Goal: Navigation & Orientation: Find specific page/section

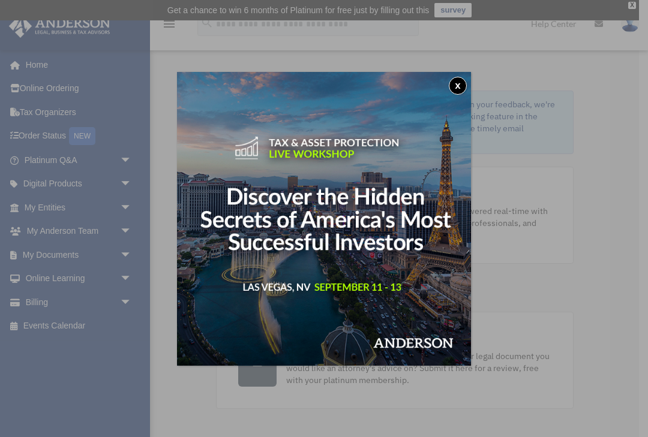
click at [42, 253] on div "x" at bounding box center [324, 218] width 648 height 437
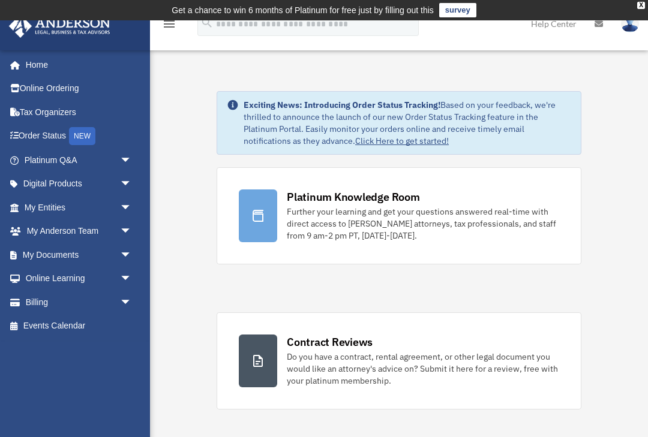
click at [62, 254] on link "My Documents arrow_drop_down" at bounding box center [79, 255] width 142 height 24
click at [69, 253] on link "My Documents arrow_drop_down" at bounding box center [79, 255] width 142 height 24
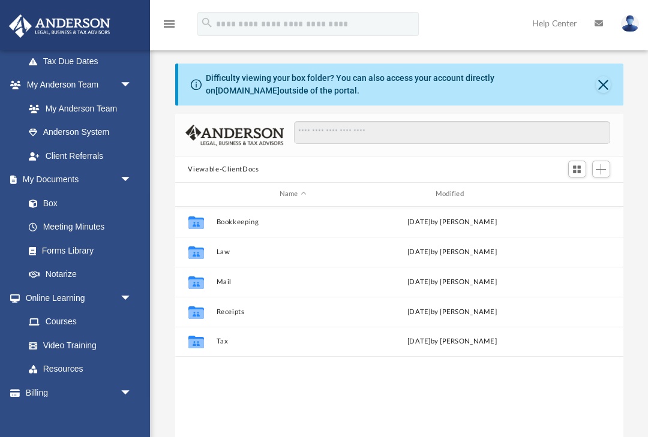
scroll to position [295, 0]
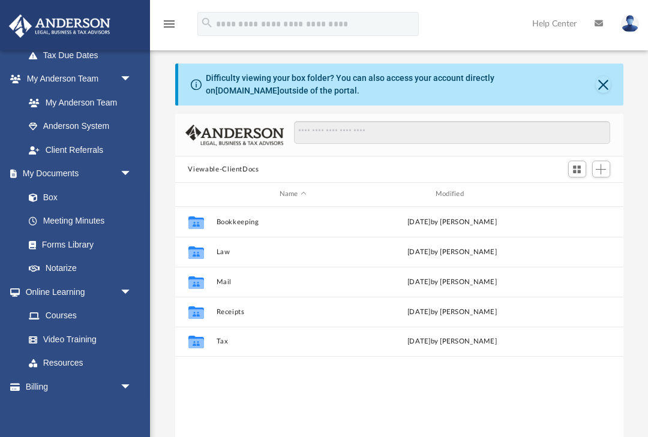
click at [52, 190] on link "Box" at bounding box center [77, 197] width 121 height 24
click at [49, 196] on link "Box" at bounding box center [77, 197] width 121 height 24
click at [57, 239] on link "Forms Library" at bounding box center [77, 245] width 121 height 24
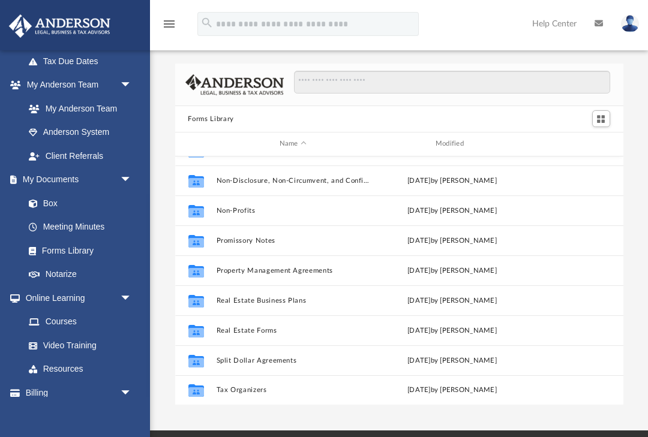
scroll to position [290, 0]
click at [67, 275] on link "Notarize" at bounding box center [80, 274] width 127 height 24
click at [60, 269] on link "Notarize" at bounding box center [80, 274] width 127 height 24
click at [61, 269] on link "Notarize" at bounding box center [80, 274] width 127 height 24
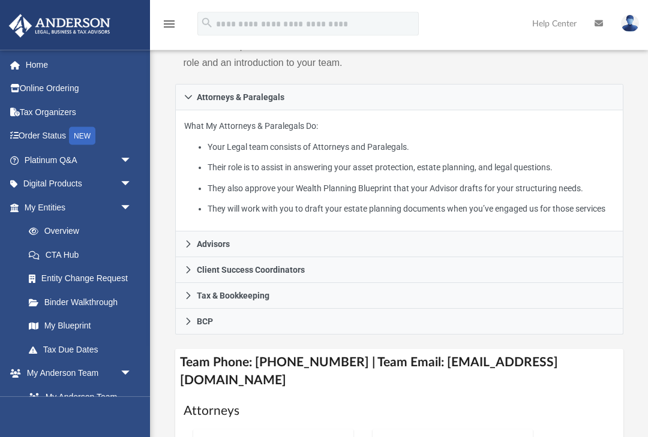
scroll to position [248, 0]
click at [37, 133] on link "Order Status NEW" at bounding box center [79, 136] width 142 height 25
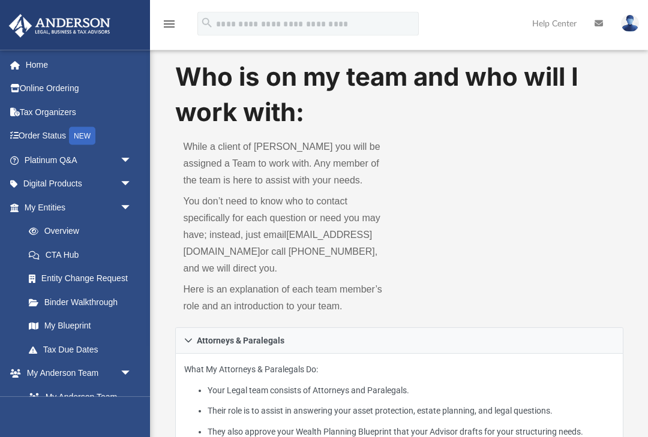
scroll to position [4, 0]
click at [27, 62] on link "Home" at bounding box center [79, 65] width 142 height 24
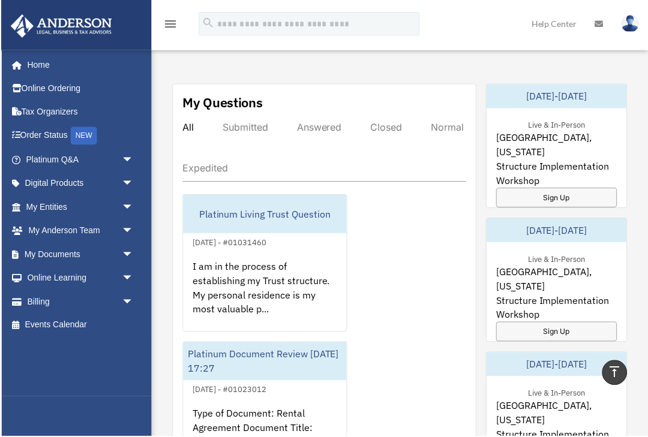
scroll to position [671, 0]
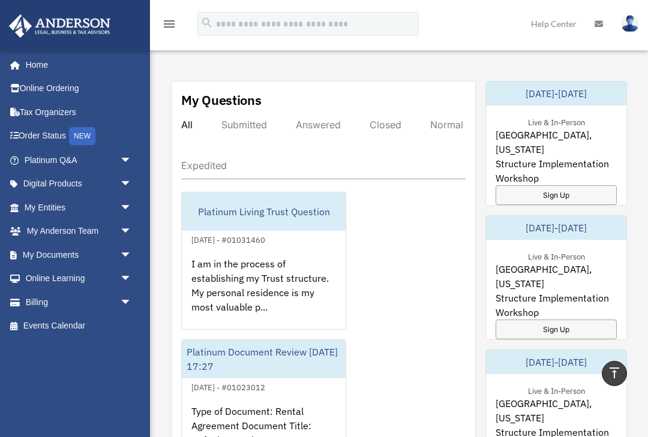
click at [46, 205] on link "My Entities arrow_drop_down" at bounding box center [79, 208] width 142 height 24
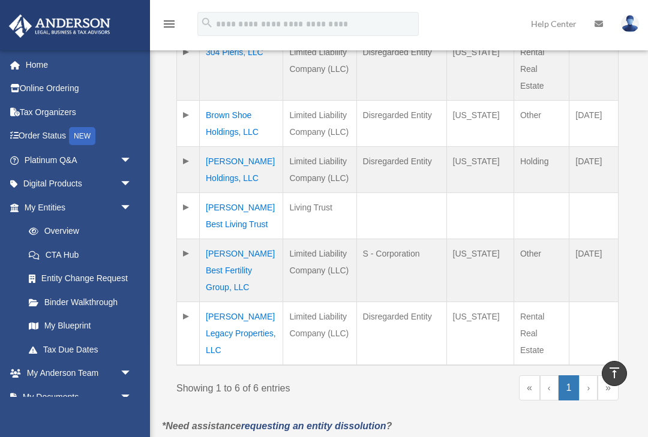
scroll to position [371, 0]
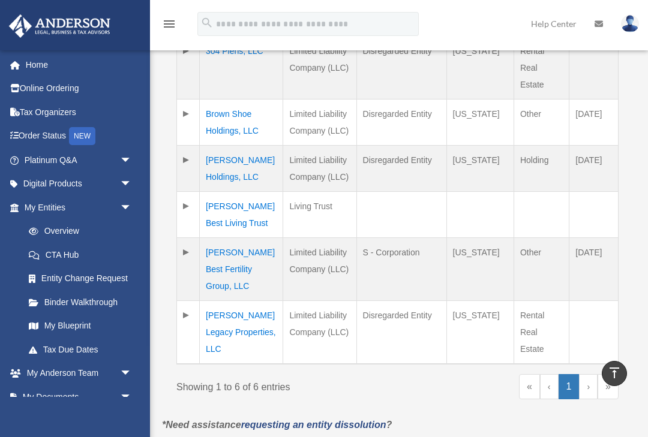
click at [584, 374] on link "›" at bounding box center [588, 386] width 19 height 25
click at [605, 374] on link "»" at bounding box center [608, 386] width 21 height 25
click at [611, 374] on link "»" at bounding box center [608, 386] width 21 height 25
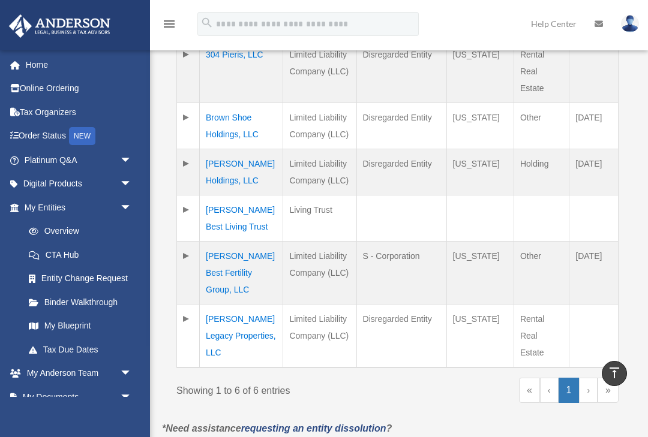
click at [585, 380] on link "›" at bounding box center [588, 390] width 19 height 25
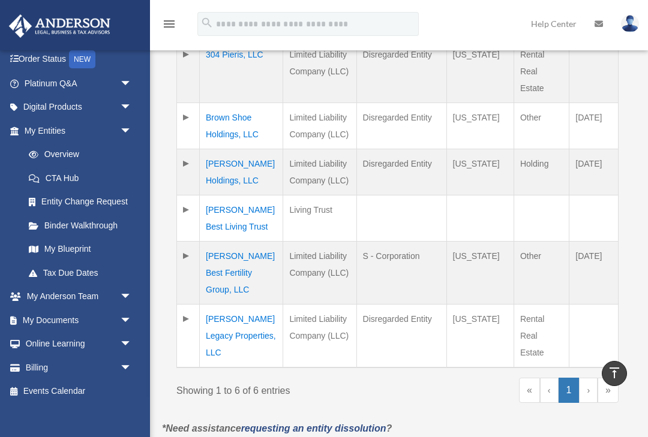
scroll to position [80, 0]
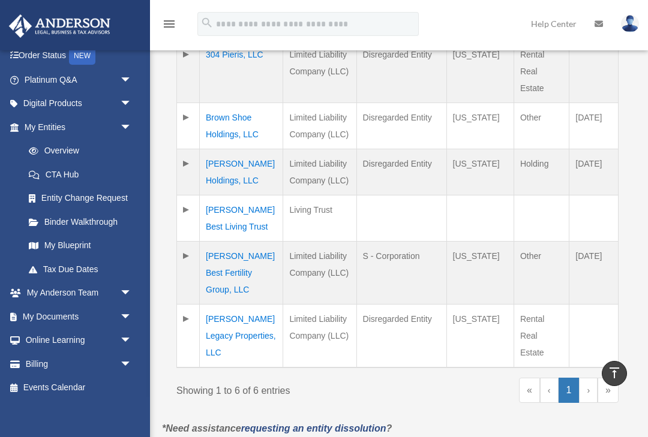
click at [65, 271] on link "Tax Due Dates" at bounding box center [80, 269] width 127 height 24
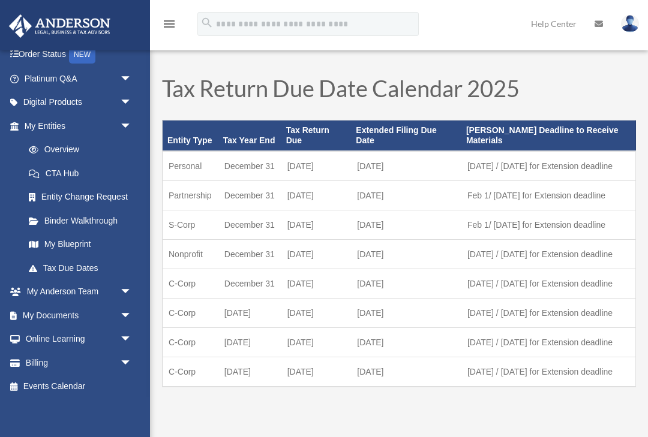
scroll to position [80, 0]
click at [41, 316] on link "My Documents arrow_drop_down" at bounding box center [79, 317] width 142 height 24
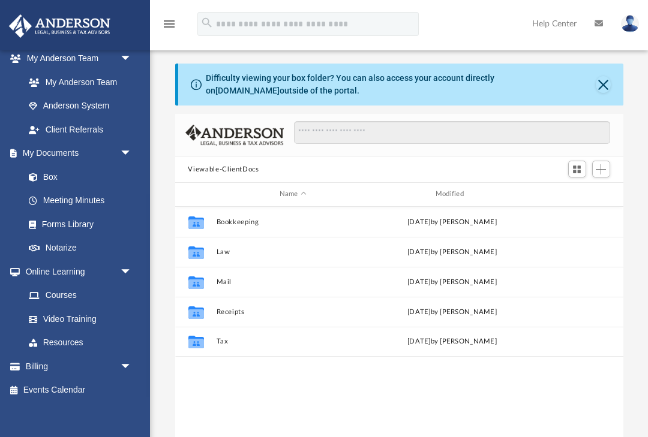
scroll to position [314, 0]
click at [30, 361] on link "Billing arrow_drop_down" at bounding box center [79, 367] width 142 height 24
click at [125, 359] on span "arrow_drop_down" at bounding box center [132, 367] width 24 height 25
click at [31, 358] on link "Billing arrow_drop_up" at bounding box center [79, 367] width 142 height 24
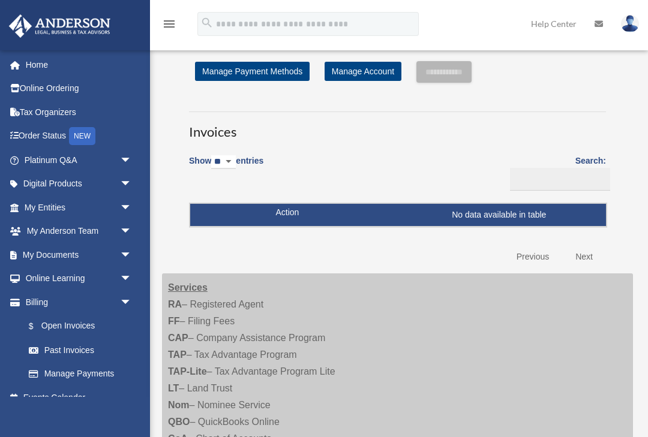
click at [59, 342] on link "Past Invoices" at bounding box center [80, 350] width 127 height 24
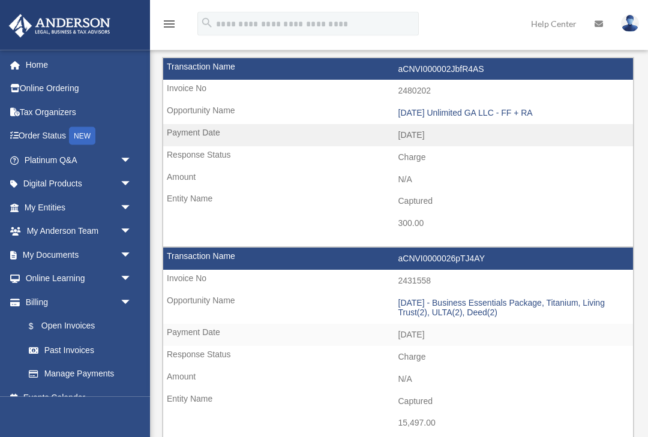
scroll to position [97, 0]
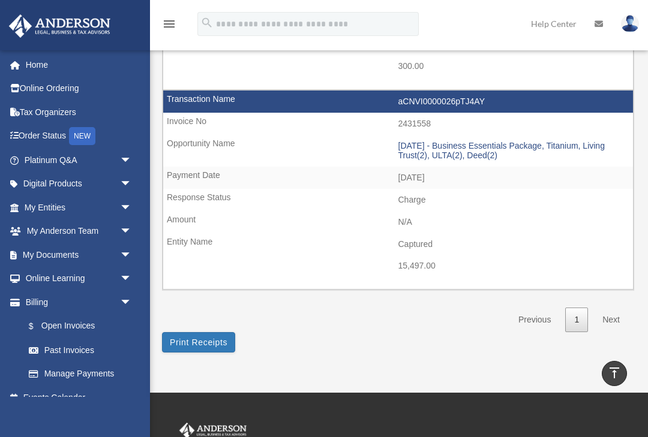
click at [208, 334] on button "Print Receipts" at bounding box center [198, 342] width 73 height 20
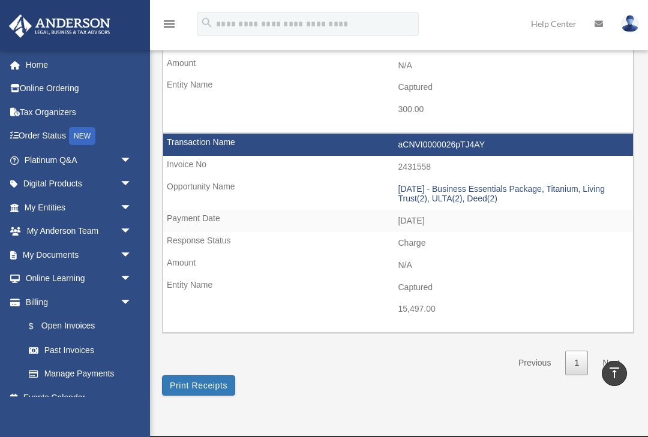
click at [30, 254] on link "My Documents arrow_drop_down" at bounding box center [79, 255] width 142 height 24
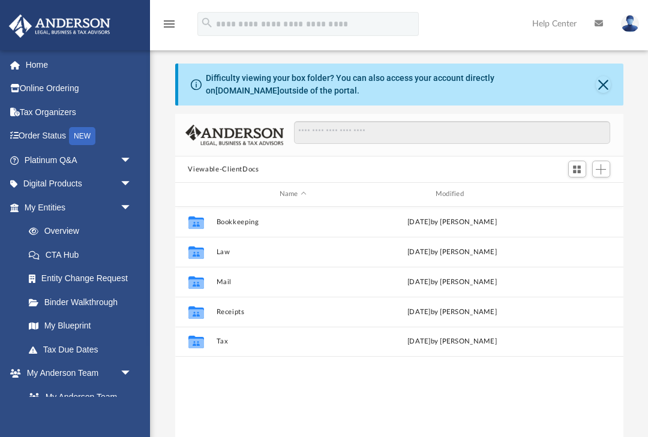
scroll to position [273, 448]
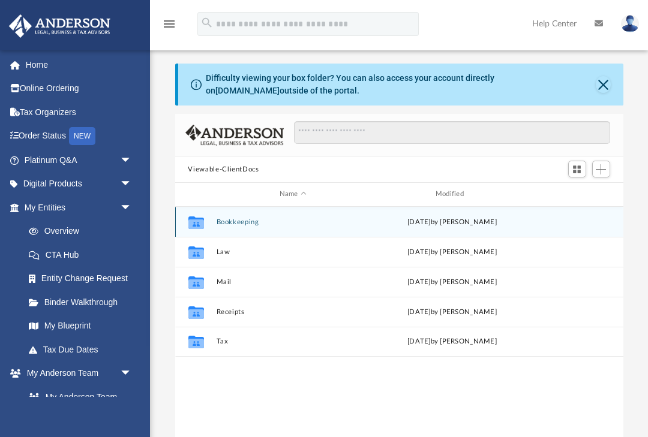
click at [233, 221] on button "Bookkeeping" at bounding box center [293, 222] width 154 height 8
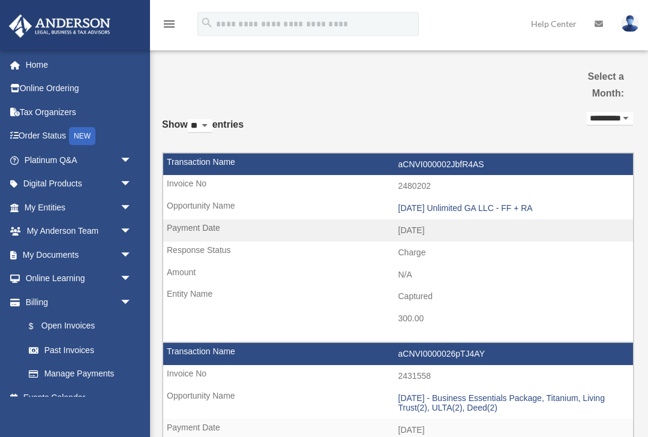
scroll to position [232, 0]
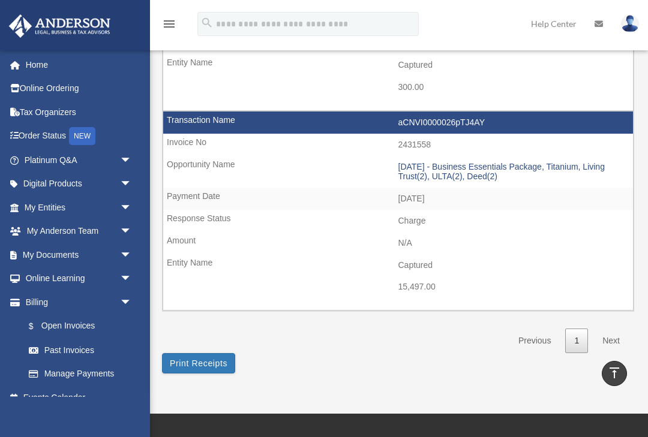
click at [46, 250] on link "My Documents arrow_drop_down" at bounding box center [79, 255] width 142 height 24
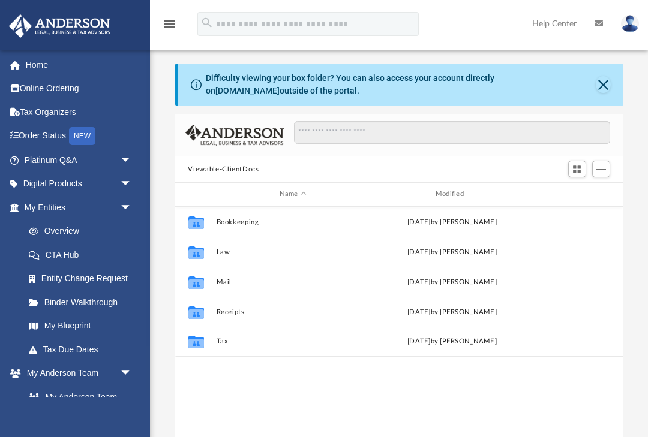
scroll to position [273, 448]
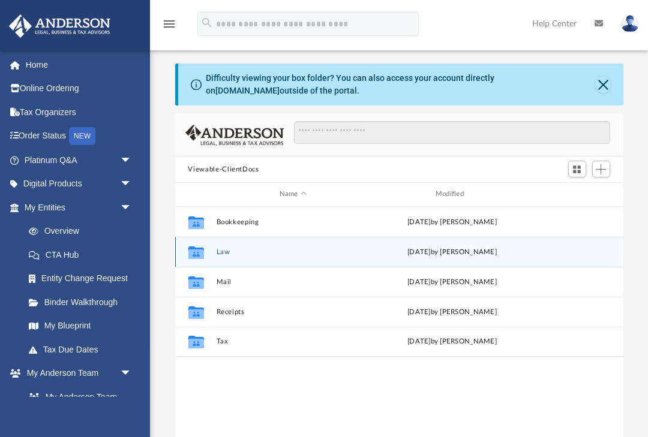
click at [225, 249] on button "Law" at bounding box center [293, 252] width 154 height 8
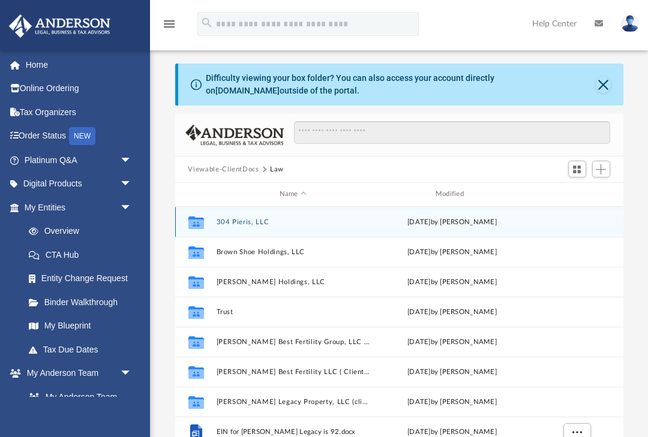
scroll to position [0, 0]
click at [235, 220] on button "304 Pieris, LLC" at bounding box center [293, 222] width 154 height 8
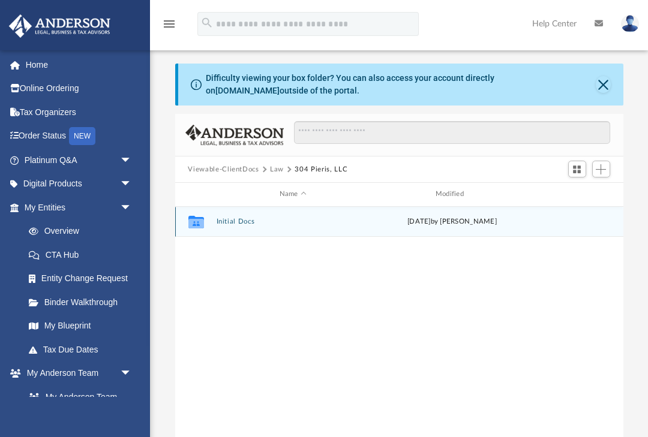
click at [237, 218] on button "Initial Docs" at bounding box center [293, 222] width 154 height 8
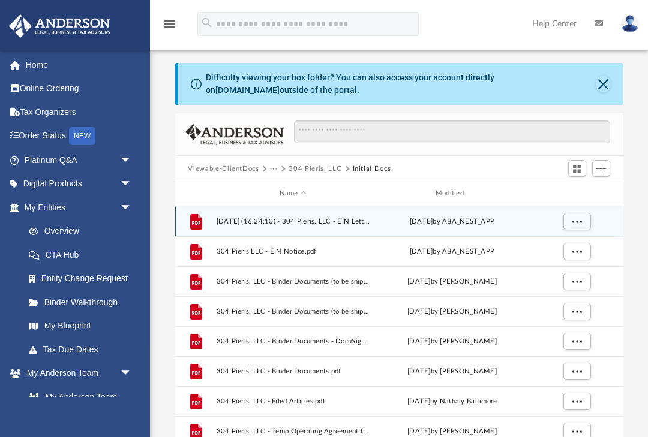
scroll to position [5, 0]
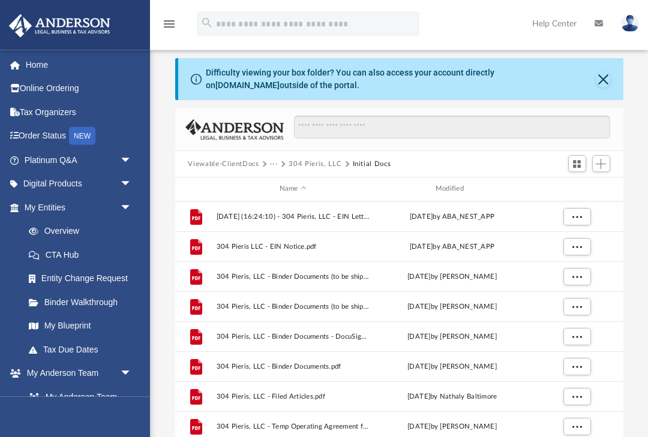
click at [223, 168] on button "Viewable-ClientDocs" at bounding box center [223, 165] width 71 height 11
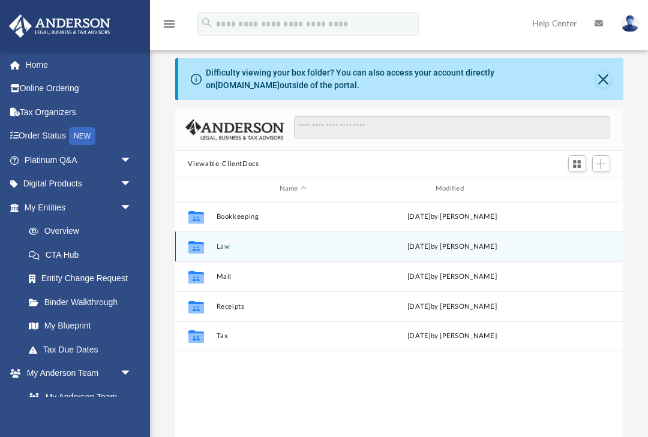
click at [220, 250] on button "Law" at bounding box center [293, 247] width 154 height 8
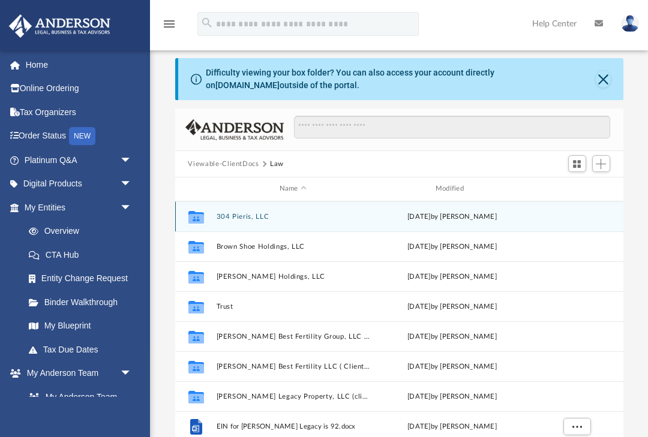
scroll to position [0, 0]
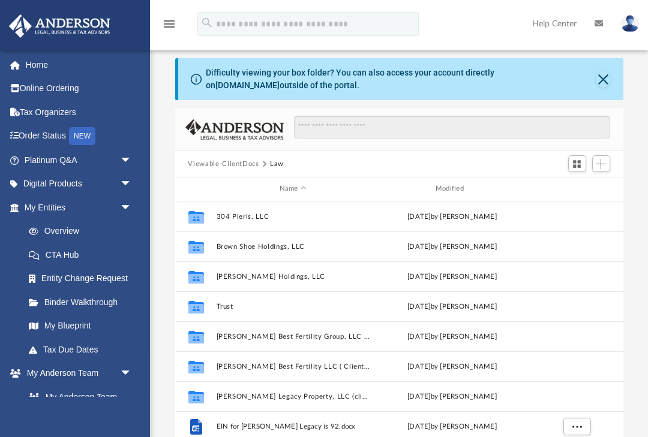
click at [58, 251] on link "CTA Hub" at bounding box center [83, 255] width 133 height 24
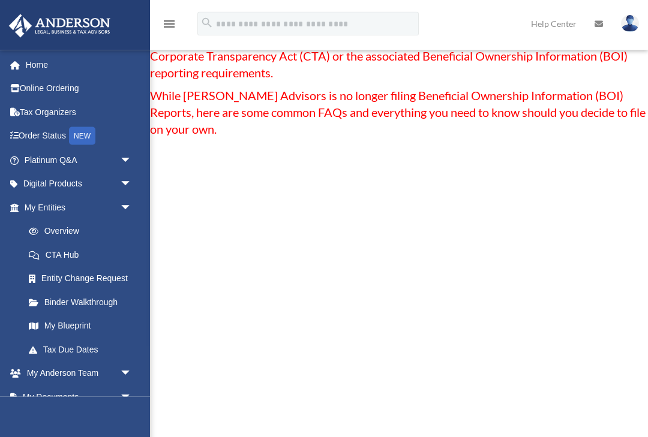
scroll to position [107, 0]
click at [60, 272] on link "Entity Change Request" at bounding box center [83, 279] width 133 height 24
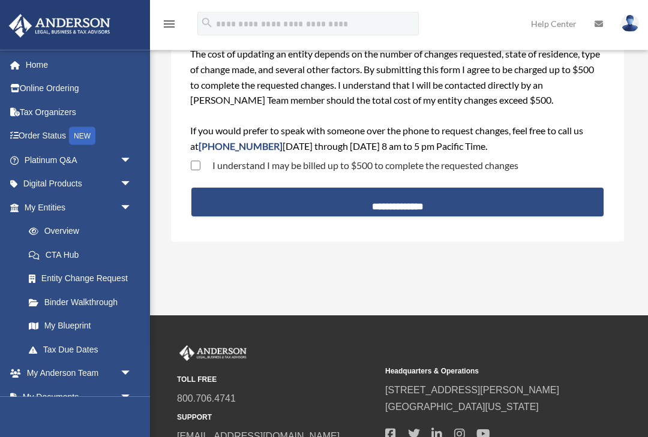
scroll to position [97, 0]
click at [47, 317] on link "My Blueprint" at bounding box center [83, 326] width 133 height 24
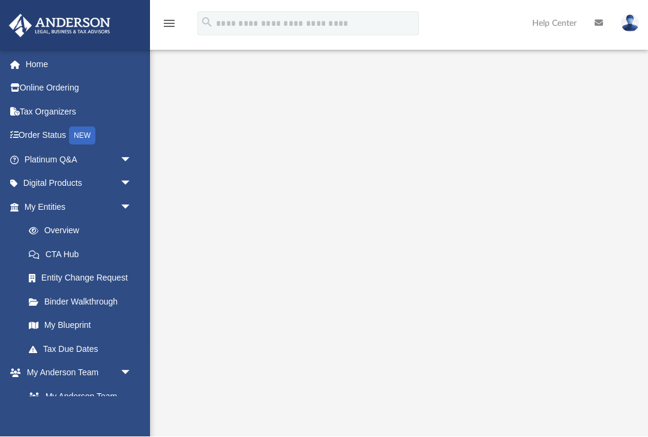
scroll to position [75, 0]
